Goal: Task Accomplishment & Management: Use online tool/utility

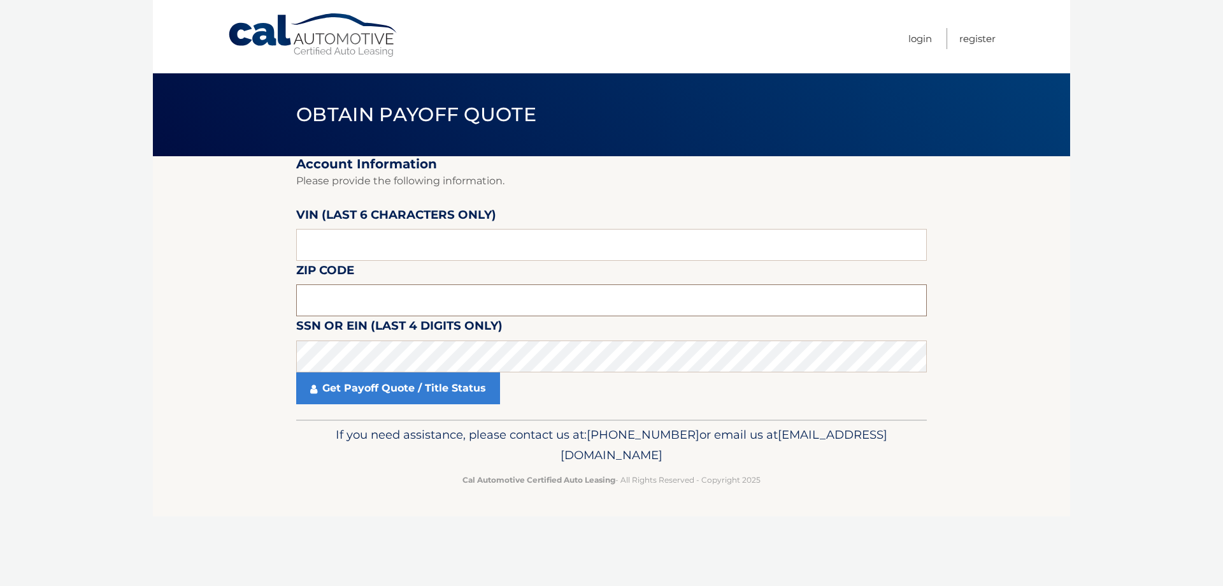
click at [369, 302] on input "text" at bounding box center [611, 300] width 631 height 32
type input "11762"
click at [357, 387] on link "Get Payoff Quote / Title Status" at bounding box center [398, 388] width 204 height 32
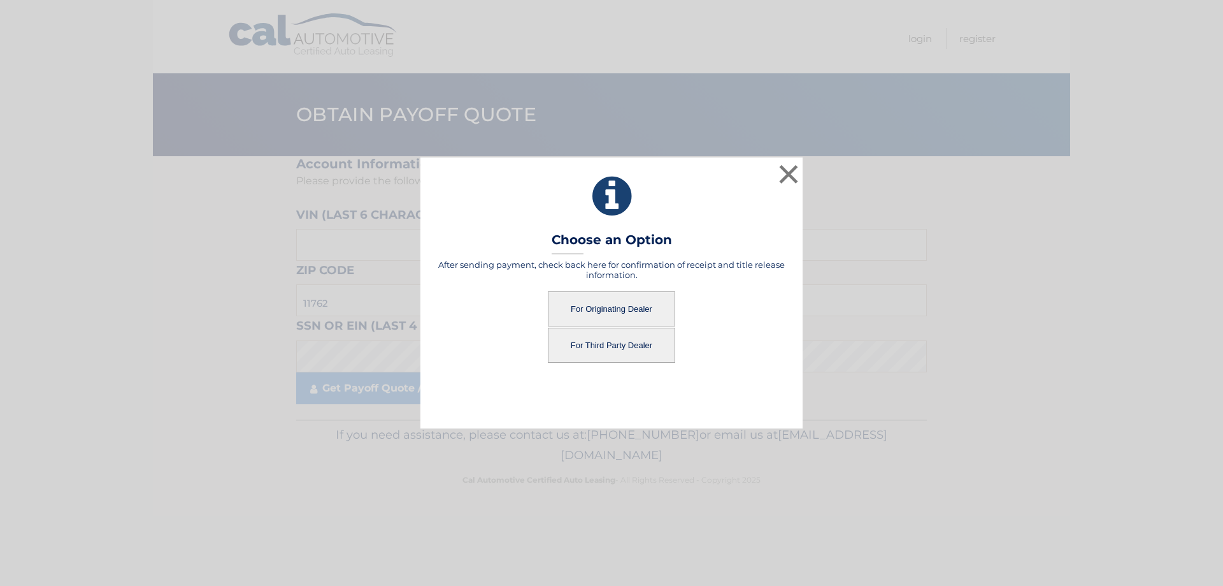
click at [584, 312] on button "For Originating Dealer" at bounding box center [611, 308] width 127 height 35
click at [590, 305] on button "For Originating Dealer" at bounding box center [611, 308] width 127 height 35
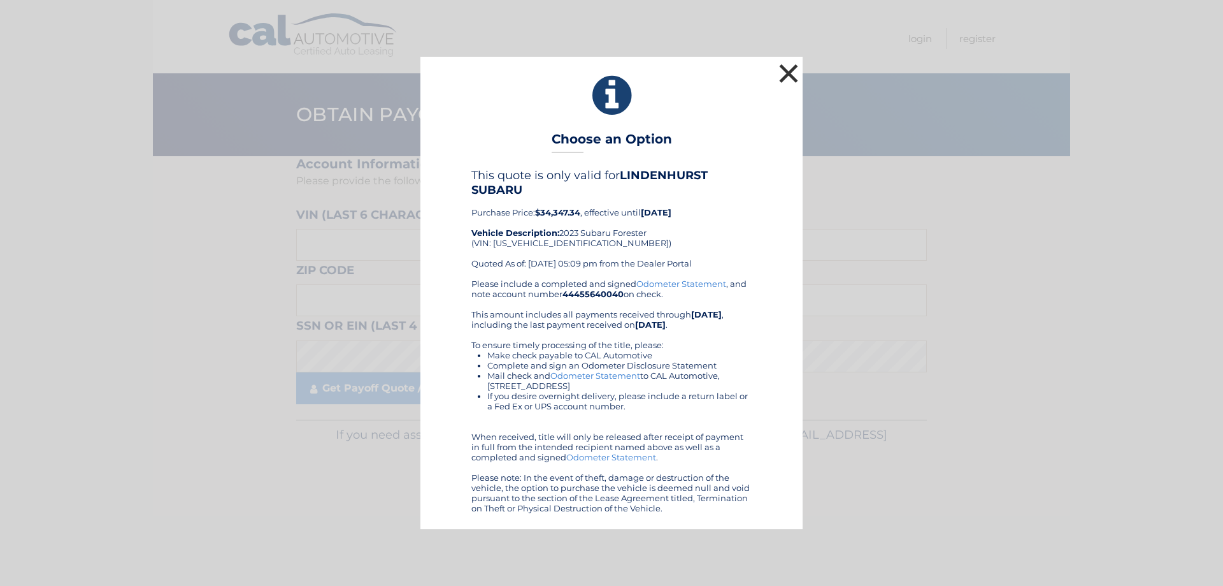
click at [781, 67] on button "×" at bounding box center [788, 73] width 25 height 25
